Goal: Information Seeking & Learning: Find specific fact

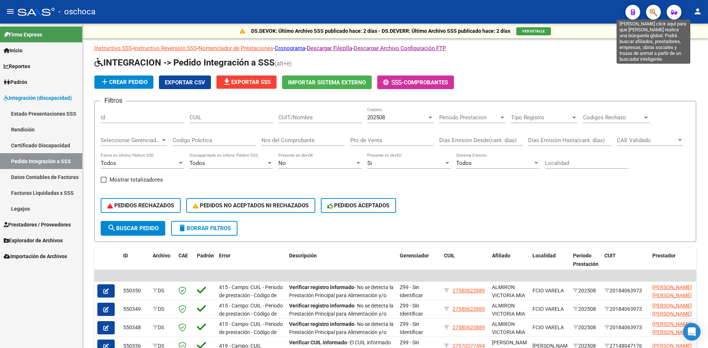
click at [651, 12] on icon "button" at bounding box center [652, 12] width 7 height 8
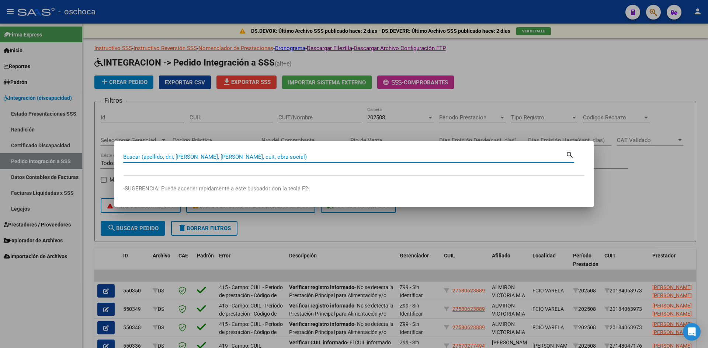
click at [495, 160] on input "Buscar (apellido, dni, [PERSON_NAME], [PERSON_NAME], cuit, obra social)" at bounding box center [344, 157] width 442 height 7
type input "23219031734"
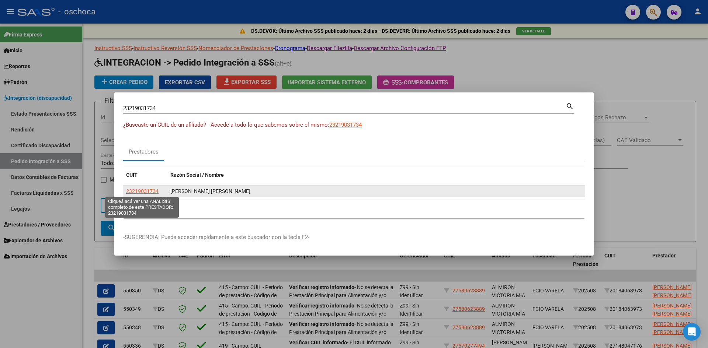
click at [143, 192] on span "23219031734" at bounding box center [142, 191] width 32 height 6
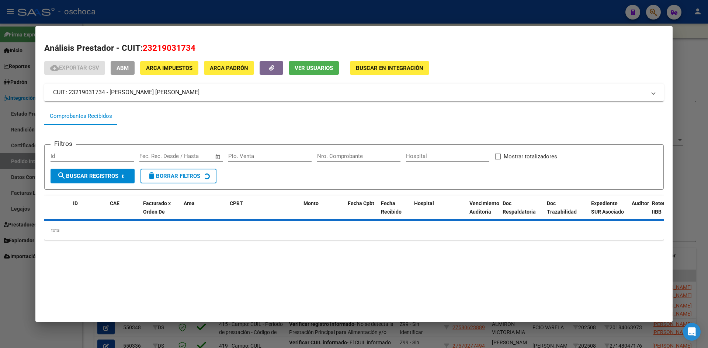
click at [371, 70] on span "Buscar en Integración" at bounding box center [389, 68] width 67 height 7
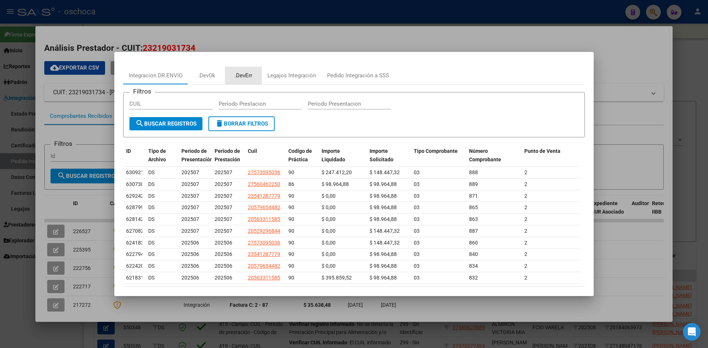
click at [247, 77] on div ".DevErr" at bounding box center [243, 75] width 18 height 8
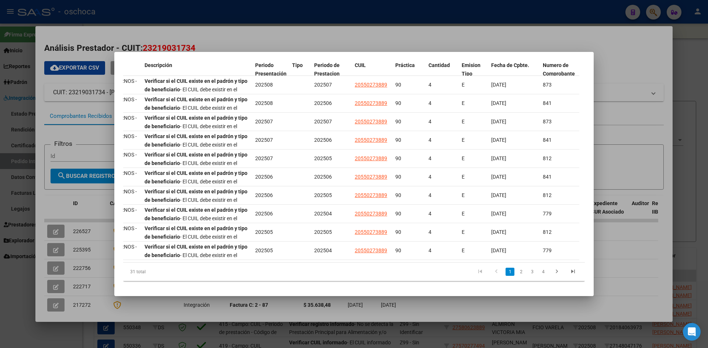
scroll to position [0, 127]
click at [516, 275] on link "2" at bounding box center [520, 272] width 9 height 8
click at [529, 274] on link "3" at bounding box center [531, 272] width 9 height 8
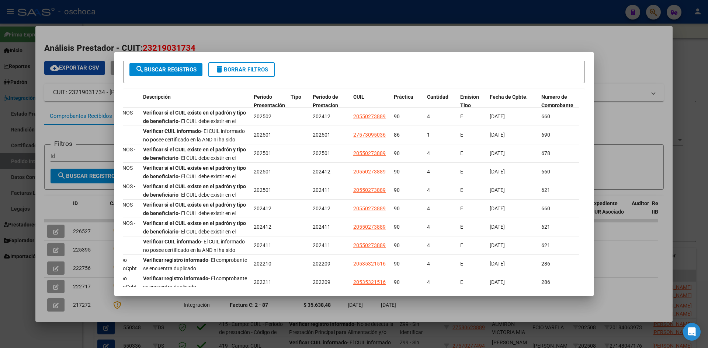
scroll to position [0, 0]
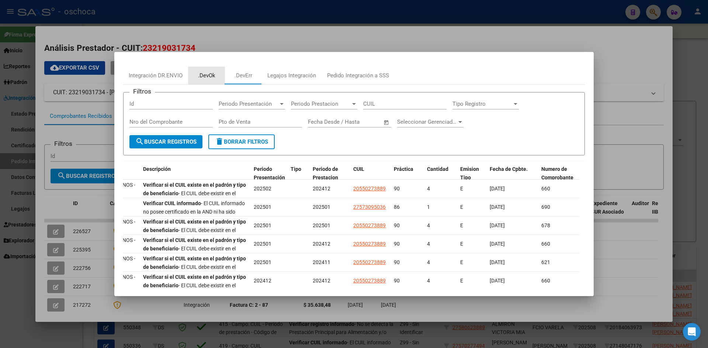
click at [203, 75] on div ".DevOk" at bounding box center [206, 75] width 17 height 8
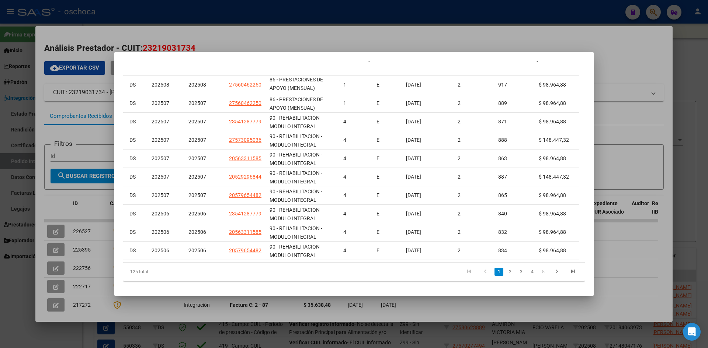
scroll to position [0, 97]
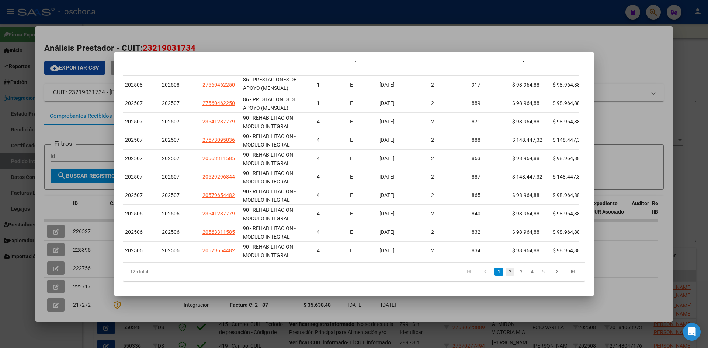
click at [505, 274] on link "2" at bounding box center [509, 272] width 9 height 8
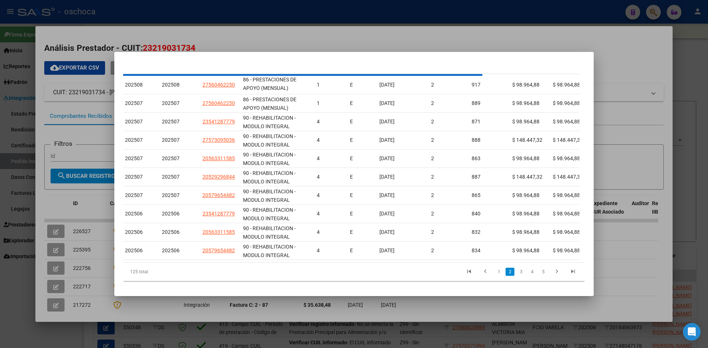
scroll to position [124, 0]
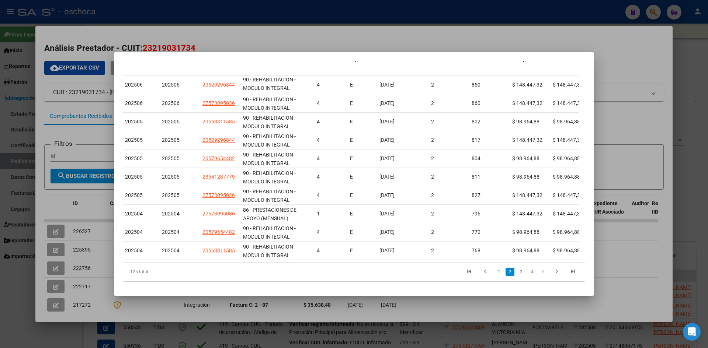
click at [516, 275] on link "3" at bounding box center [520, 272] width 9 height 8
click at [527, 275] on link "4" at bounding box center [531, 272] width 9 height 8
click at [506, 308] on div at bounding box center [354, 174] width 708 height 348
